Goal: Task Accomplishment & Management: Use online tool/utility

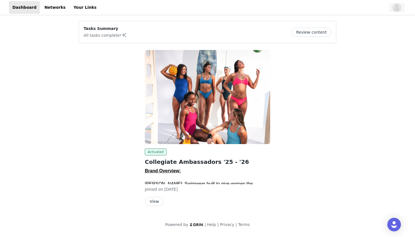
click at [396, 6] on icon "avatar" at bounding box center [396, 7] width 5 height 5
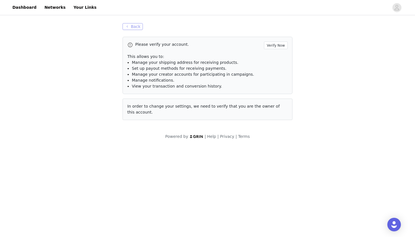
click at [131, 24] on button "Back" at bounding box center [132, 26] width 20 height 7
click at [132, 26] on button "Back" at bounding box center [132, 26] width 20 height 7
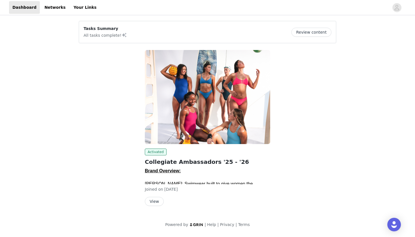
click at [152, 196] on div "Activated Collegiate Ambassadors '25 - '26 Brand Overview: [PERSON_NAME]: Swimw…" at bounding box center [207, 176] width 125 height 57
click at [156, 200] on button "View" at bounding box center [154, 201] width 19 height 9
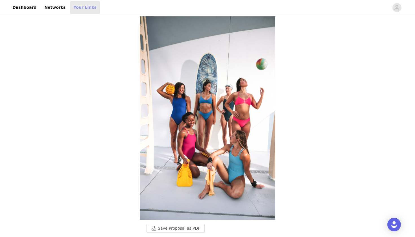
click at [82, 5] on link "Your Links" at bounding box center [85, 7] width 30 height 13
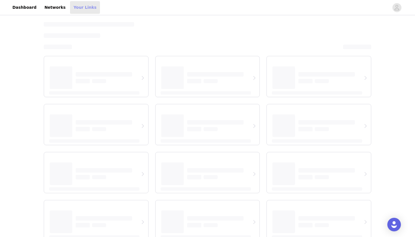
select select "12"
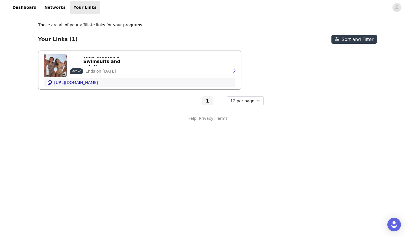
click at [98, 83] on p "[URL][DOMAIN_NAME]" at bounding box center [76, 82] width 44 height 5
click at [50, 81] on icon "button" at bounding box center [49, 82] width 5 height 5
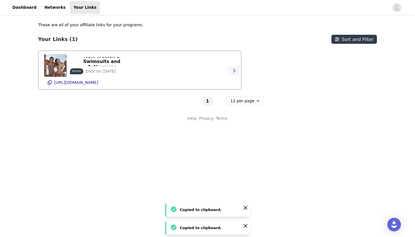
click at [233, 70] on icon "button" at bounding box center [234, 70] width 5 height 5
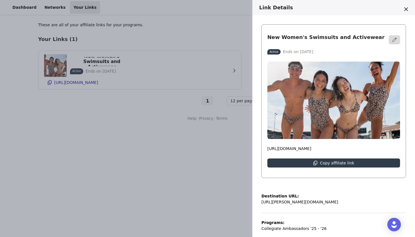
click at [296, 170] on div at bounding box center [334, 172] width 144 height 10
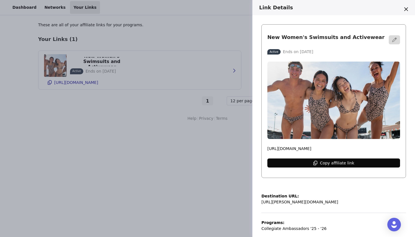
click at [288, 162] on button "Copy affiliate link" at bounding box center [333, 162] width 133 height 9
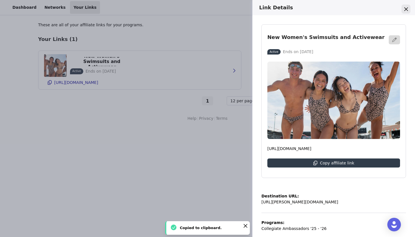
click at [407, 8] on icon "Close" at bounding box center [406, 9] width 4 height 4
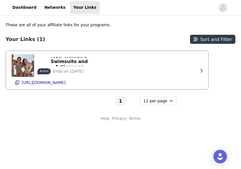
click at [184, 75] on div "New Women's Swimsuits and Activewear Active Ends on [DATE] [URL][DOMAIN_NAME]" at bounding box center [107, 70] width 191 height 38
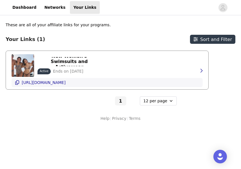
click at [66, 82] on p "[URL][DOMAIN_NAME]" at bounding box center [44, 82] width 44 height 5
